Goal: Find specific page/section: Find specific page/section

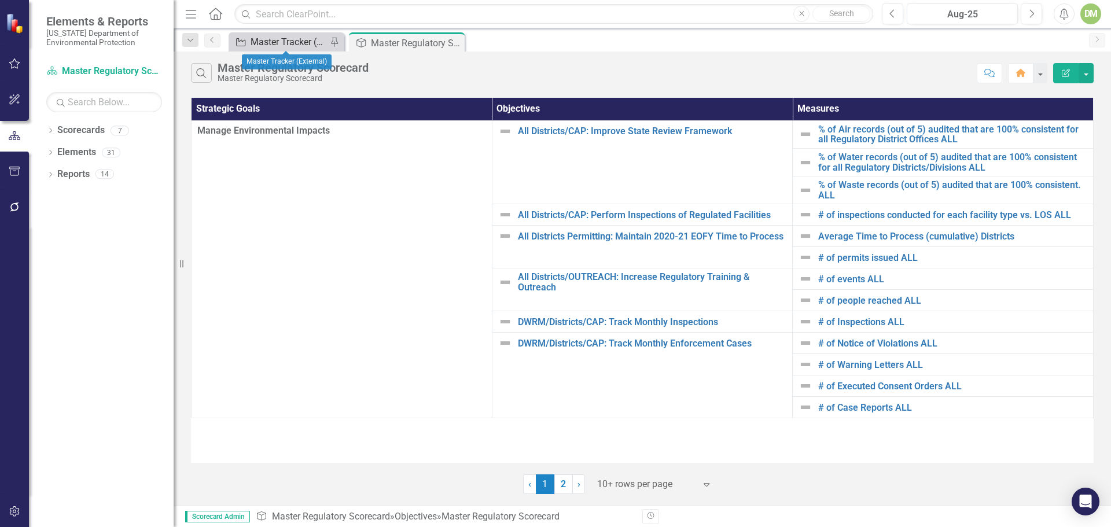
click at [241, 38] on icon "Initiative" at bounding box center [241, 42] width 12 height 9
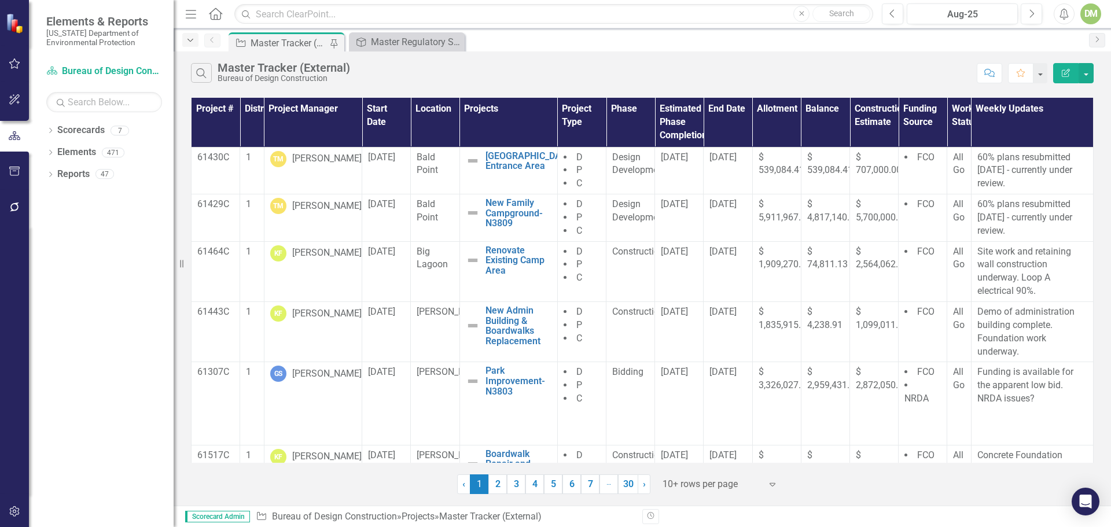
click at [194, 39] on icon "Dropdown" at bounding box center [190, 40] width 10 height 8
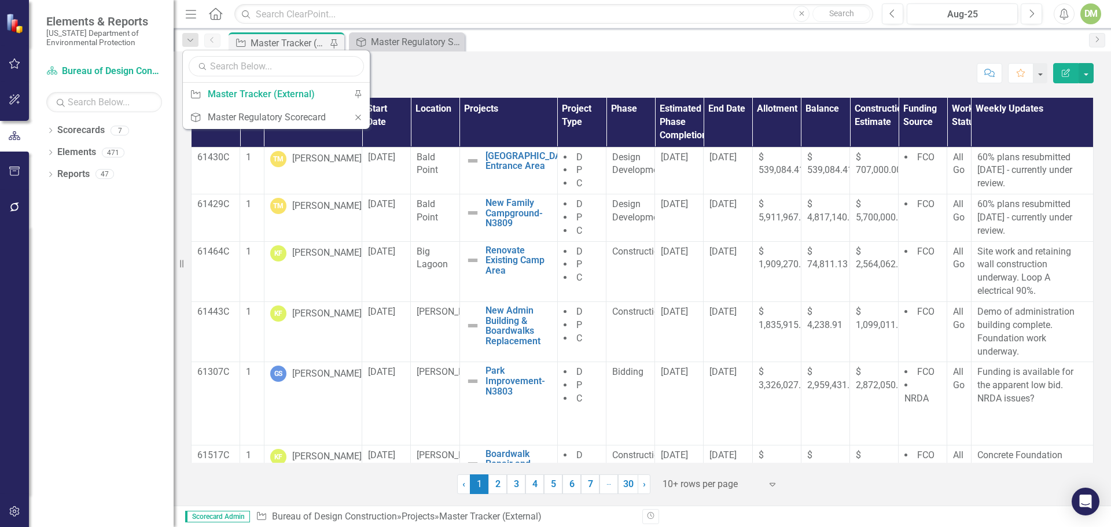
click at [214, 68] on input "text" at bounding box center [276, 66] width 175 height 20
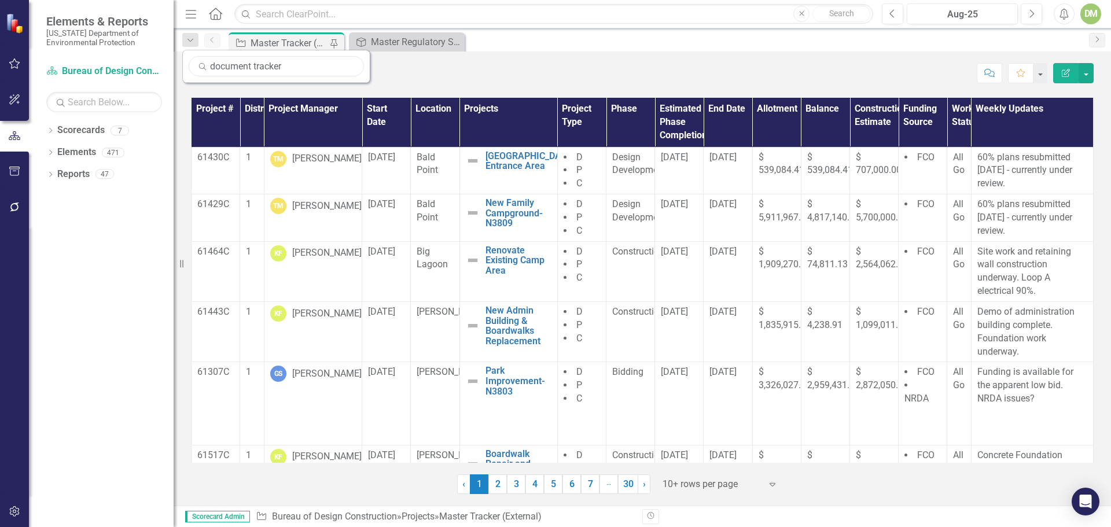
type input "document tracker"
click at [138, 104] on input "text" at bounding box center [104, 102] width 116 height 20
drag, startPoint x: 138, startPoint y: 104, endPoint x: 49, endPoint y: 102, distance: 89.7
click at [49, 102] on input "document tracker" at bounding box center [104, 102] width 116 height 20
type input "r"
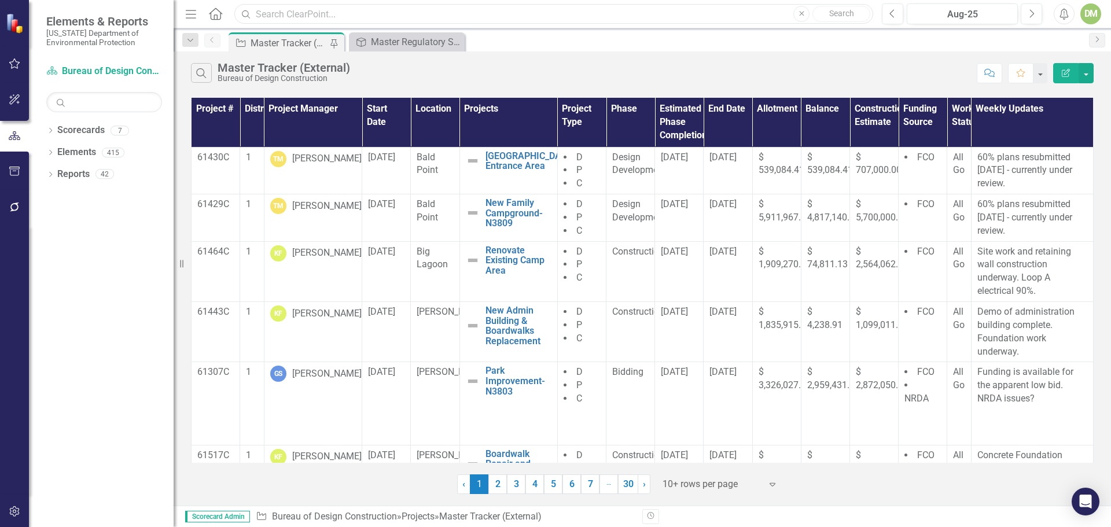
click at [275, 20] on input "text" at bounding box center [553, 14] width 639 height 20
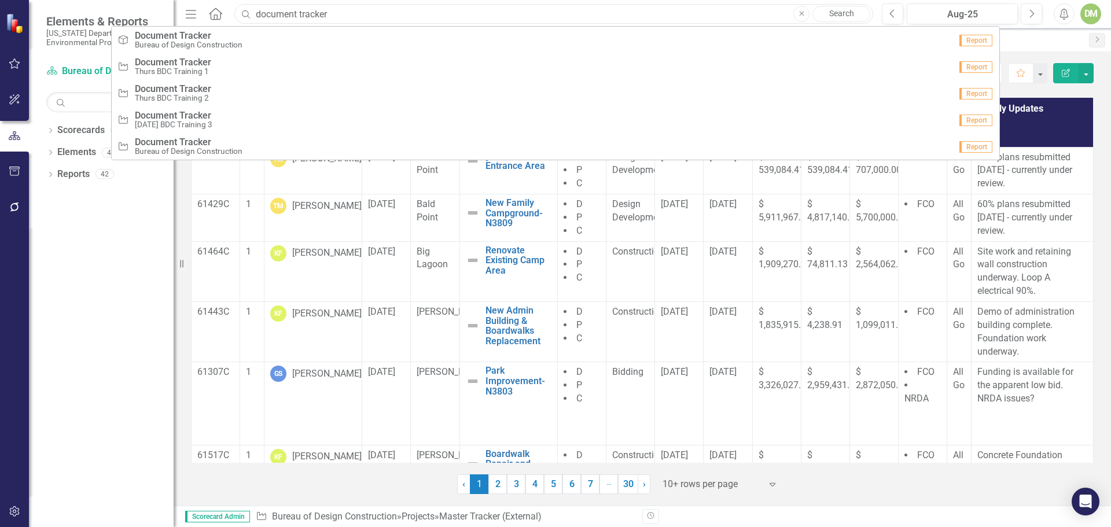
type input "document tracker"
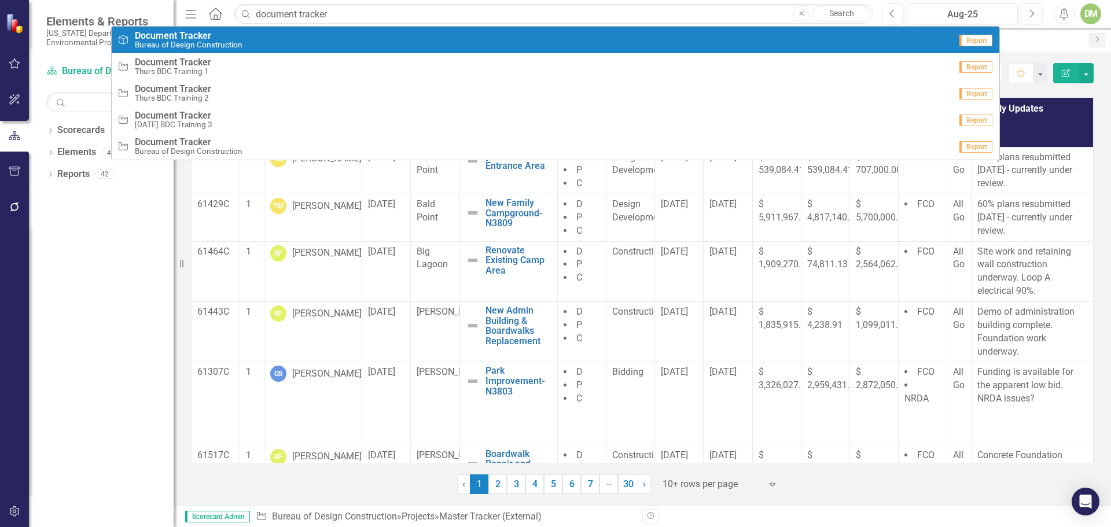
click at [213, 37] on span "Document Tracker" at bounding box center [189, 36] width 108 height 10
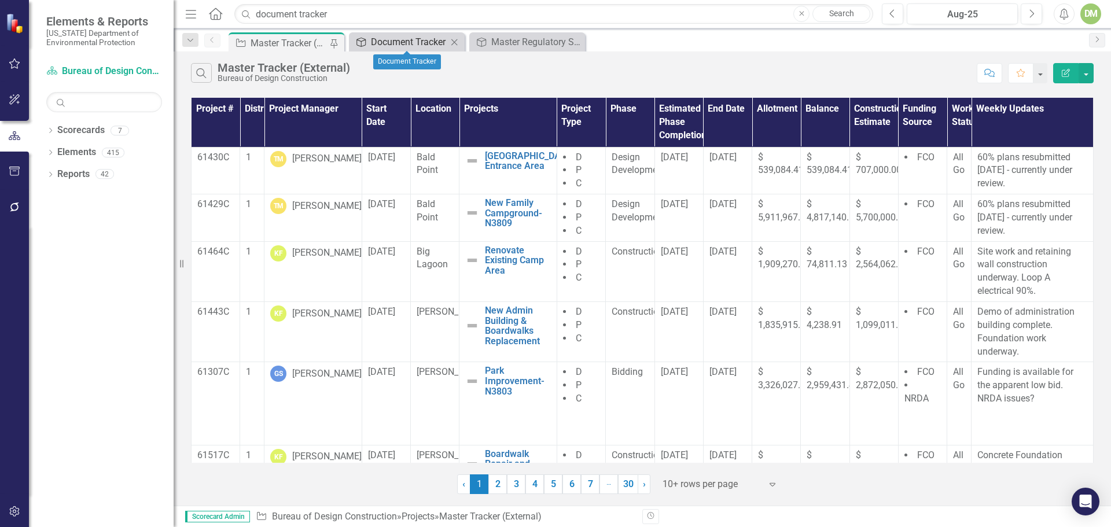
click at [371, 42] on div "Document Tracker" at bounding box center [409, 42] width 76 height 14
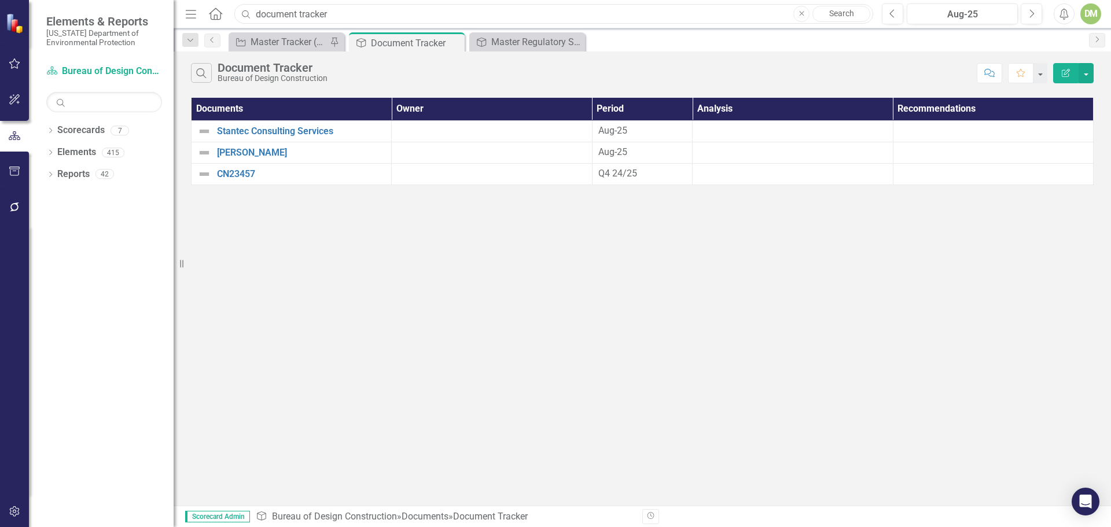
click at [331, 13] on input "document tracker" at bounding box center [553, 14] width 639 height 20
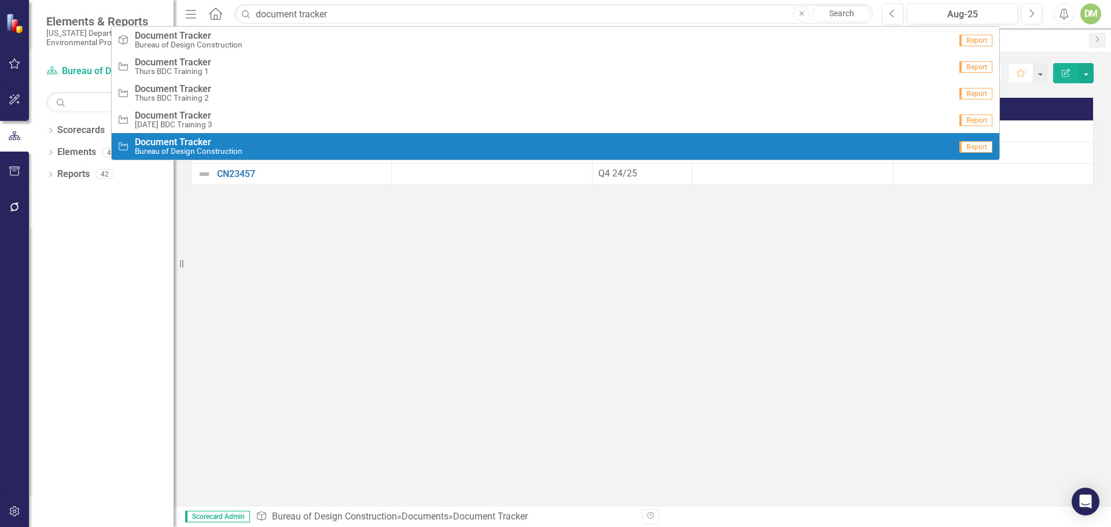
click at [247, 153] on div "Project Document Tracker Bureau of Design Construction" at bounding box center [533, 146] width 833 height 19
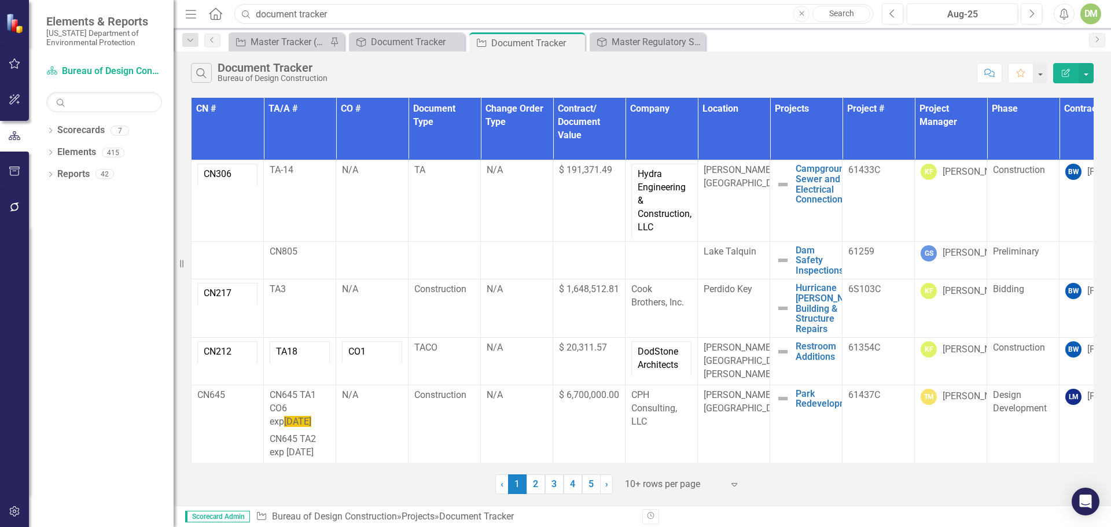
click at [355, 11] on input "document tracker" at bounding box center [553, 14] width 639 height 20
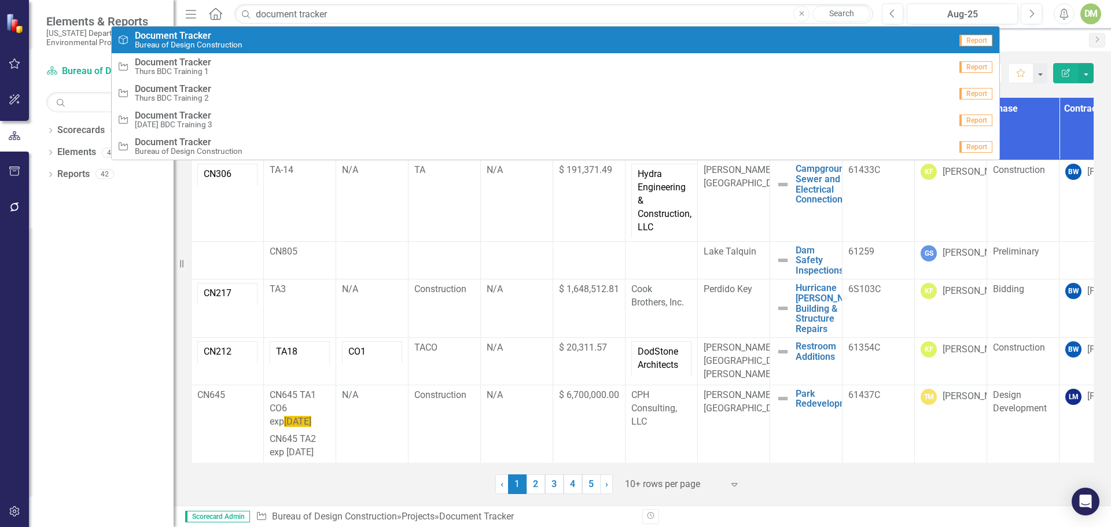
click at [220, 41] on small "Bureau of Design Construction" at bounding box center [189, 45] width 108 height 9
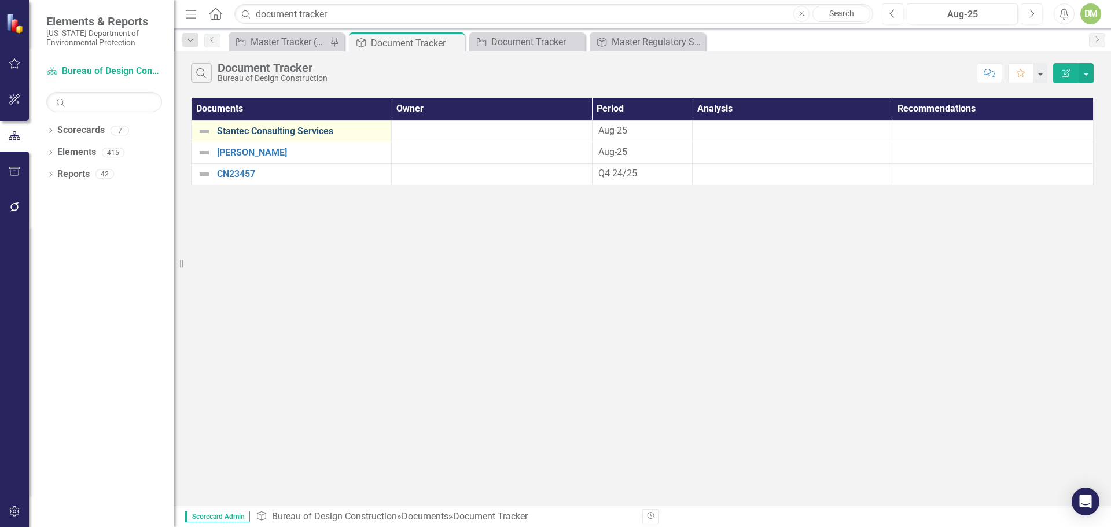
click at [255, 133] on link "Stantec Consulting Services" at bounding box center [301, 131] width 168 height 10
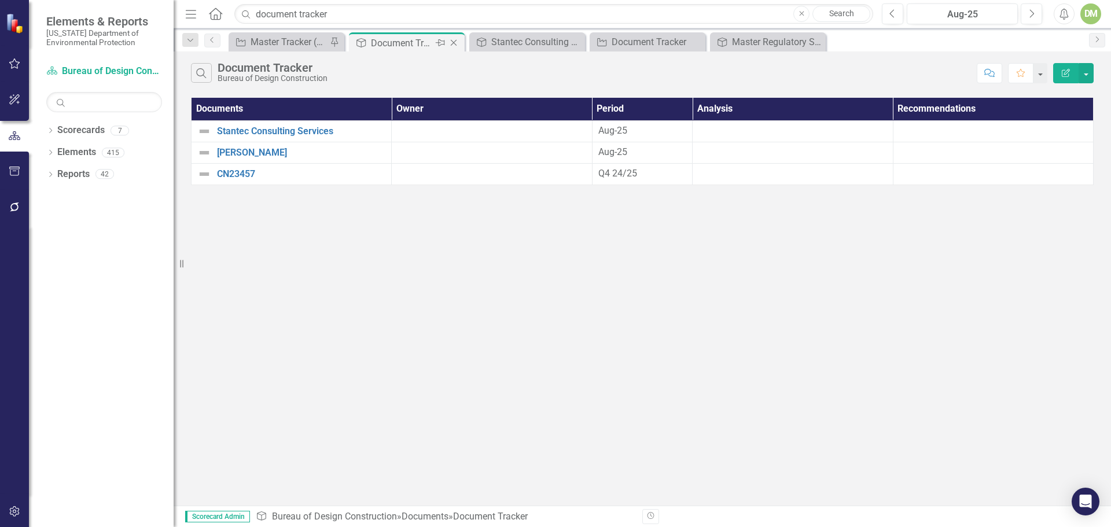
click at [440, 43] on icon at bounding box center [440, 42] width 9 height 7
click at [186, 38] on icon "Dropdown" at bounding box center [190, 40] width 10 height 8
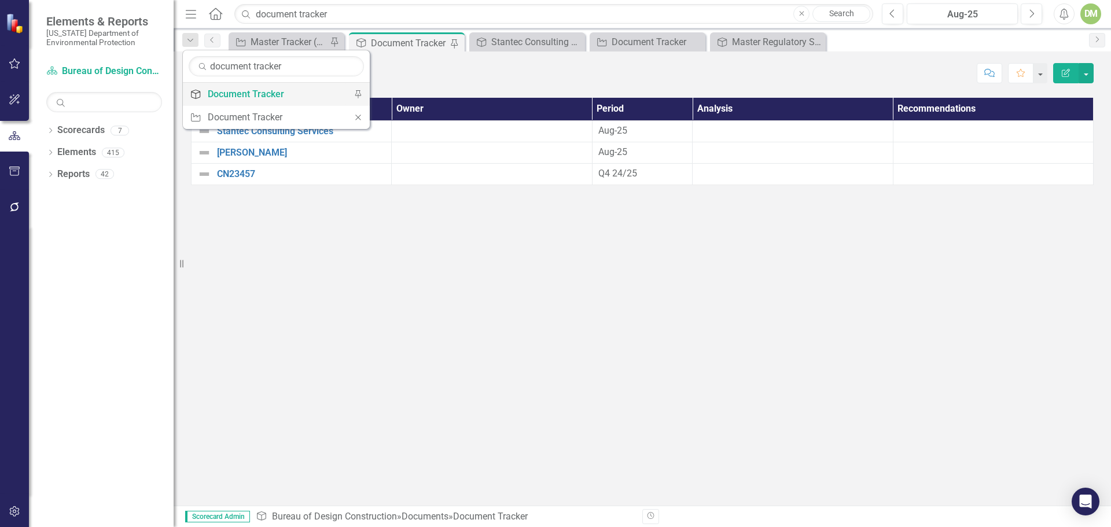
click at [209, 94] on div "Document Tracker" at bounding box center [274, 94] width 133 height 14
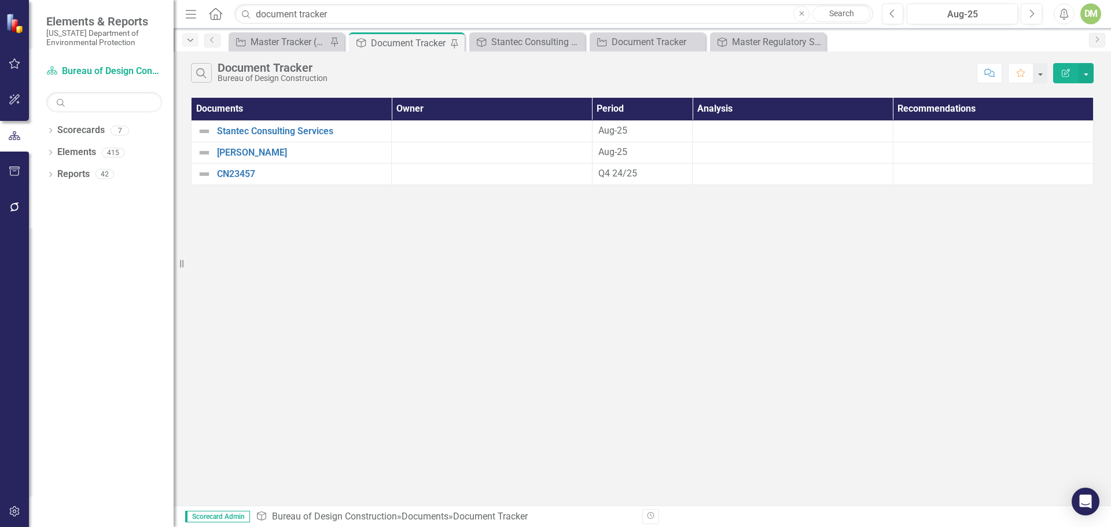
click at [186, 37] on icon "Dropdown" at bounding box center [190, 40] width 10 height 8
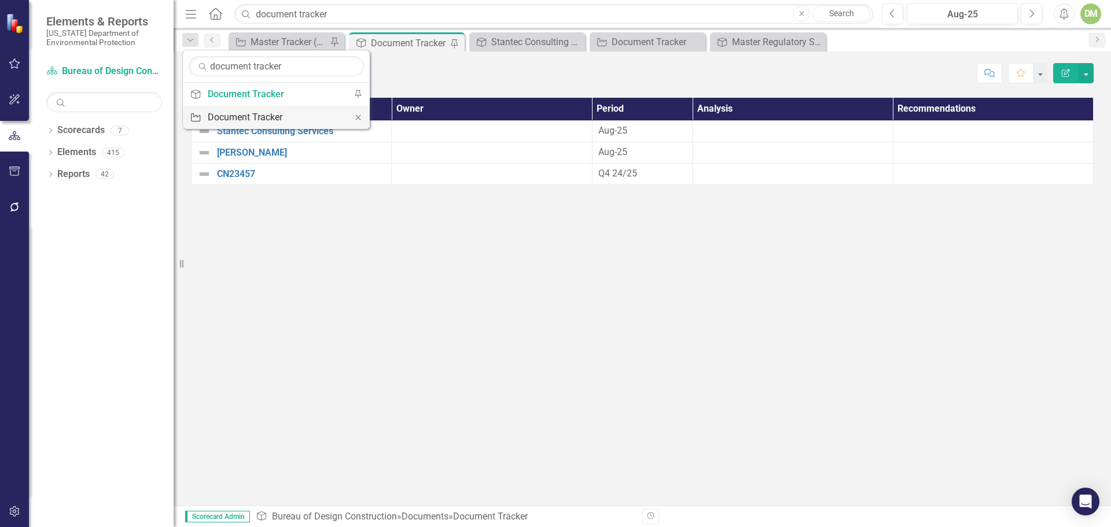
click at [208, 121] on div "Document Tracker" at bounding box center [274, 117] width 133 height 14
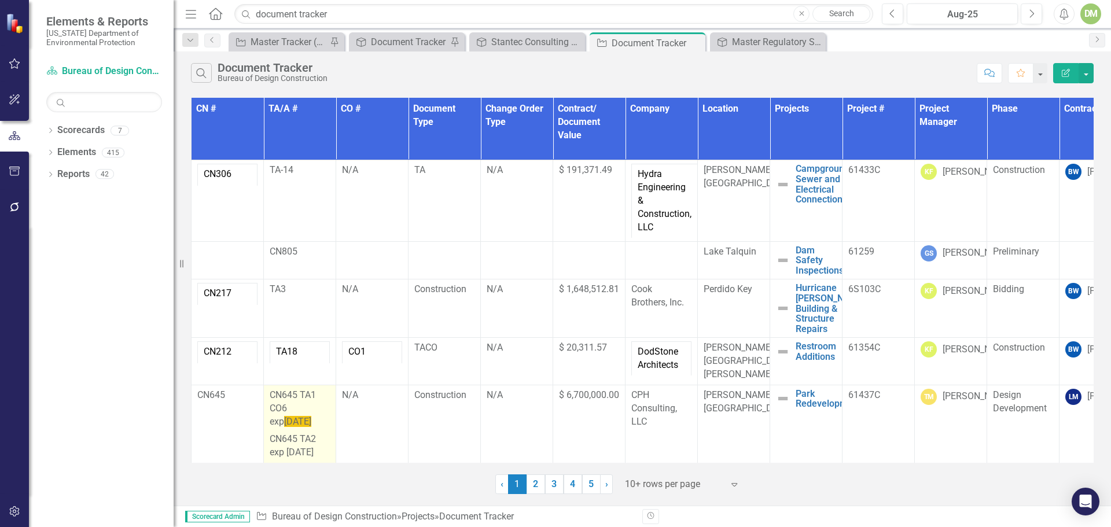
scroll to position [259, 0]
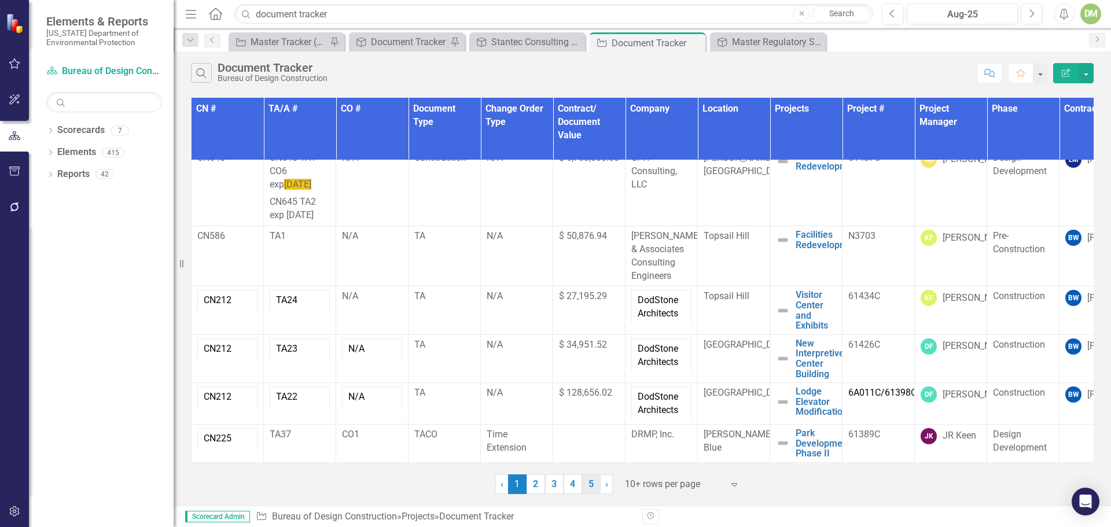
click at [596, 485] on link "5" at bounding box center [591, 485] width 19 height 20
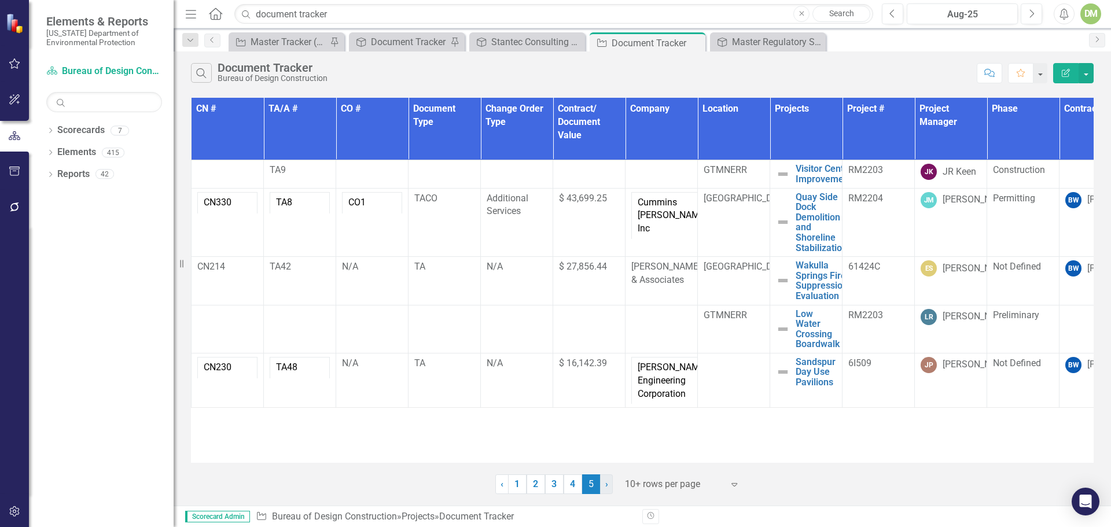
click at [605, 484] on span "›" at bounding box center [606, 484] width 3 height 11
click at [195, 39] on icon "Dropdown" at bounding box center [190, 40] width 10 height 8
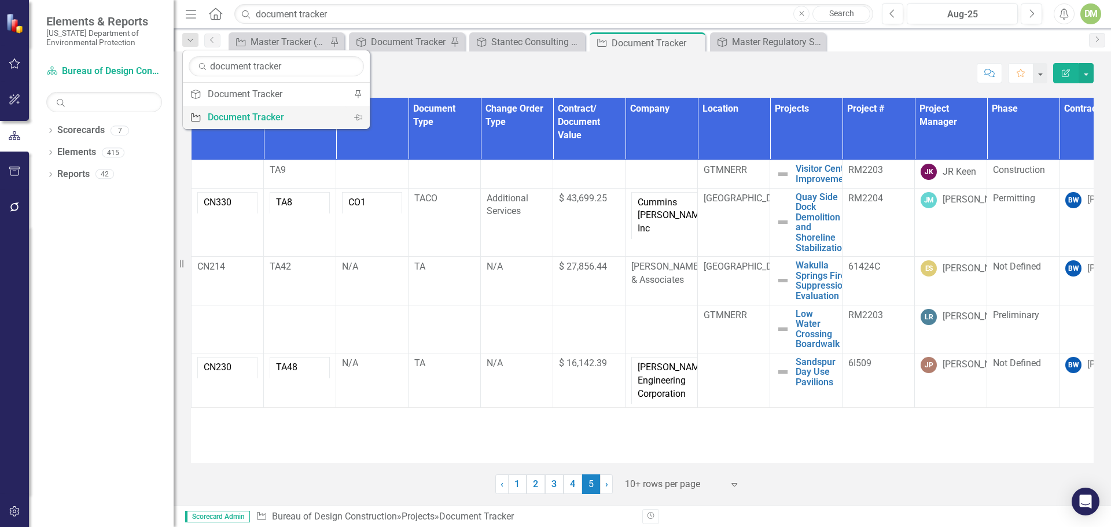
click at [211, 120] on div "Document Tracker" at bounding box center [274, 117] width 133 height 14
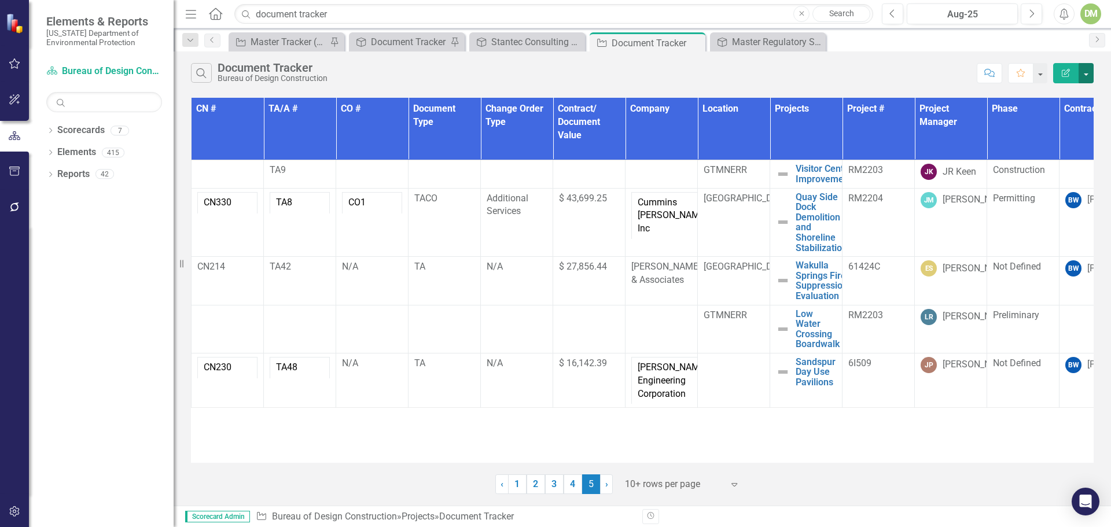
click at [1082, 73] on button "button" at bounding box center [1086, 73] width 15 height 20
click at [911, 75] on div "Search Document Tracker Bureau of Design Construction" at bounding box center [581, 73] width 780 height 20
